Goal: Task Accomplishment & Management: Manage account settings

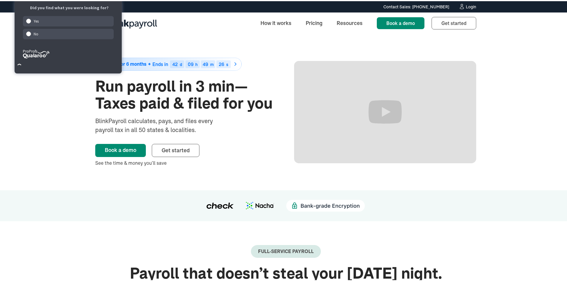
click at [467, 4] on div "Login" at bounding box center [470, 6] width 10 height 4
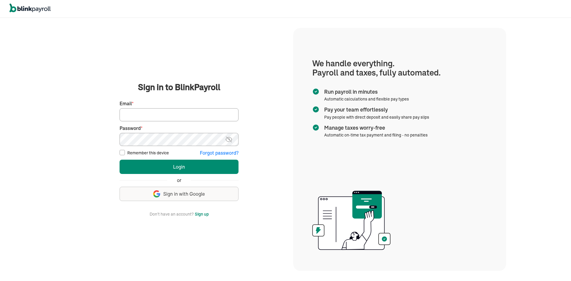
click at [200, 111] on input "Email *" at bounding box center [179, 114] width 119 height 13
type input "laura@rrdayton.com"
click at [120, 160] on button "Login" at bounding box center [179, 167] width 119 height 14
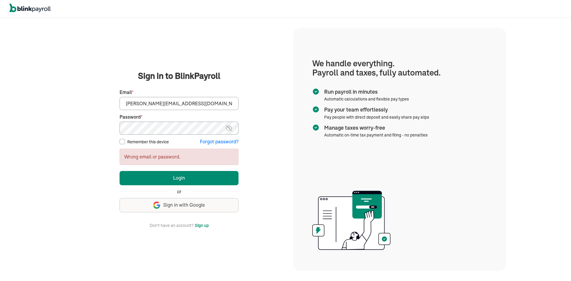
click at [230, 128] on img at bounding box center [228, 128] width 7 height 7
click at [120, 171] on button "Login" at bounding box center [179, 178] width 119 height 14
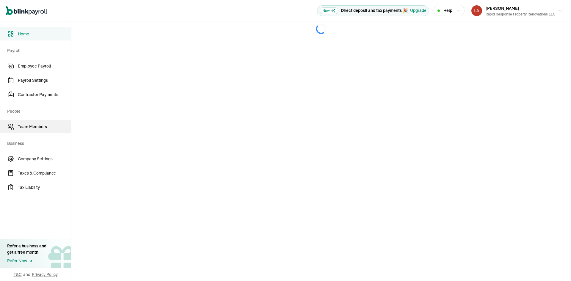
click at [27, 127] on span "Team Members" at bounding box center [44, 127] width 53 height 6
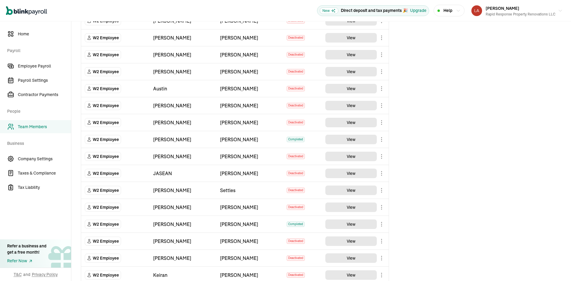
scroll to position [149, 0]
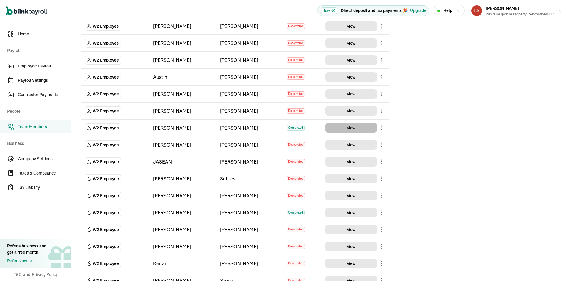
click at [348, 127] on button "View" at bounding box center [350, 128] width 51 height 10
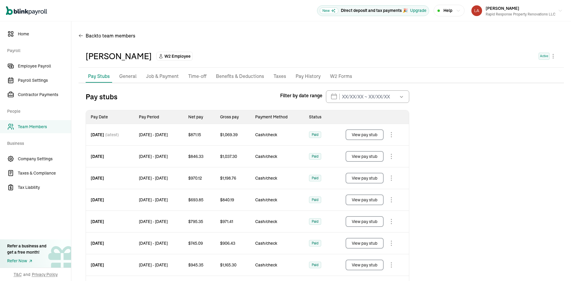
click at [150, 75] on p "Job & Payment" at bounding box center [162, 77] width 33 height 8
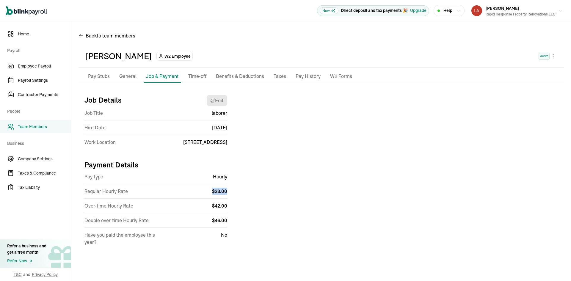
drag, startPoint x: 230, startPoint y: 188, endPoint x: 195, endPoint y: 192, distance: 34.7
click at [195, 192] on div "Job Details Edit Job Title laborer Hire Date [DATE] Work Location [STREET_ADDRE…" at bounding box center [321, 172] width 485 height 165
